Goal: Find specific page/section: Find specific page/section

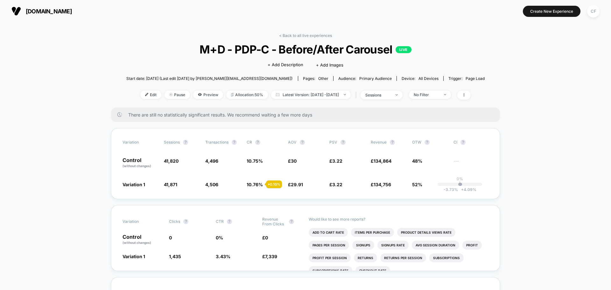
click at [295, 36] on link "< Back to all live experiences" at bounding box center [305, 35] width 53 height 5
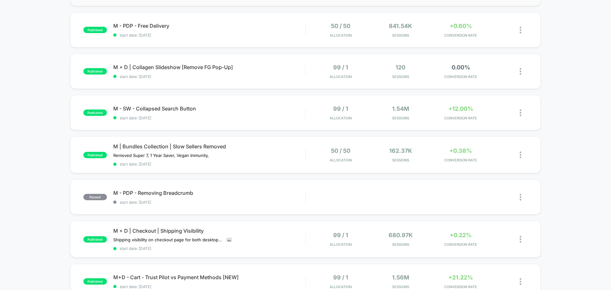
scroll to position [159, 0]
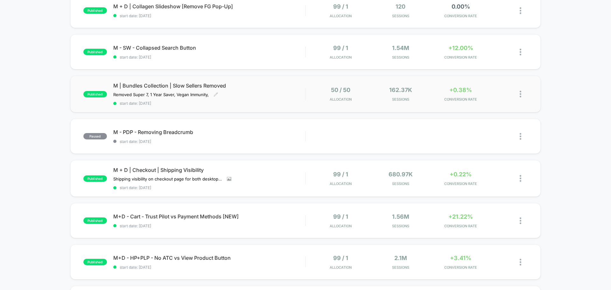
click at [193, 85] on span "M | Bundles Collection | Slow Sellers Removed" at bounding box center [209, 85] width 192 height 6
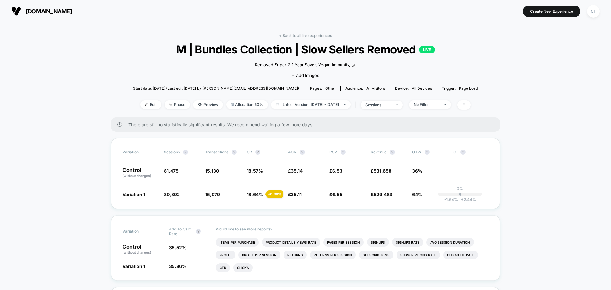
click at [260, 47] on span "M | Bundles Collection | Slow Sellers Removed LIVE" at bounding box center [305, 49] width 310 height 13
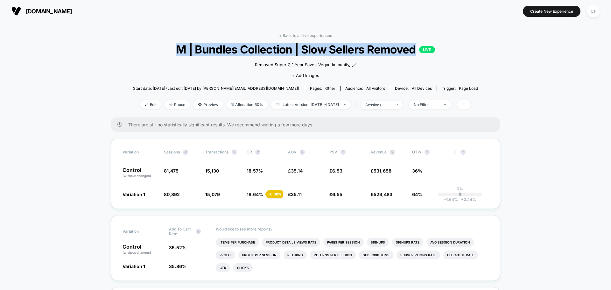
click at [260, 47] on span "M | Bundles Collection | Slow Sellers Removed LIVE" at bounding box center [305, 49] width 310 height 13
copy span "M | Bundles Collection | Slow Sellers Removed"
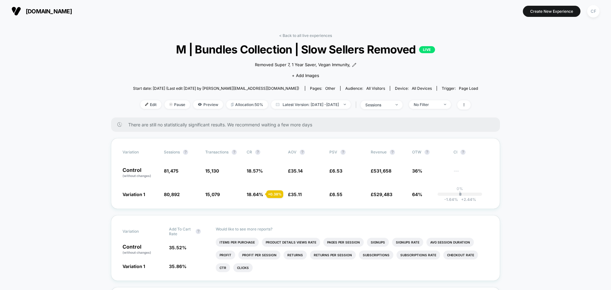
click at [185, 88] on span "Start date: [DATE] (Last edit [DATE] by [PERSON_NAME][EMAIL_ADDRESS][DOMAIN_NAM…" at bounding box center [216, 88] width 166 height 5
click at [180, 88] on span "Start date: [DATE] (Last edit [DATE] by [PERSON_NAME][EMAIL_ADDRESS][DOMAIN_NAM…" at bounding box center [216, 88] width 166 height 5
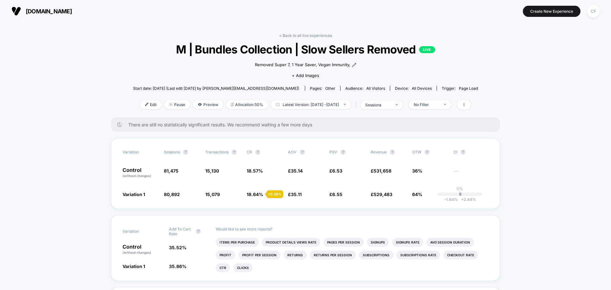
click at [74, 15] on button "[DOMAIN_NAME]" at bounding box center [42, 11] width 64 height 10
